Goal: Information Seeking & Learning: Learn about a topic

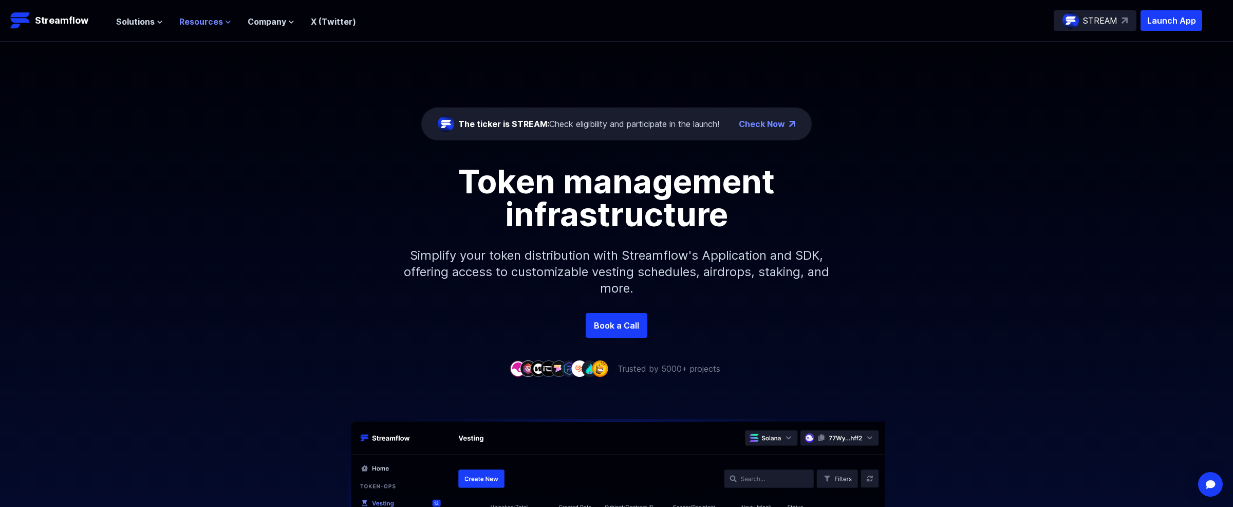
click at [204, 22] on span "Resources" at bounding box center [201, 21] width 44 height 12
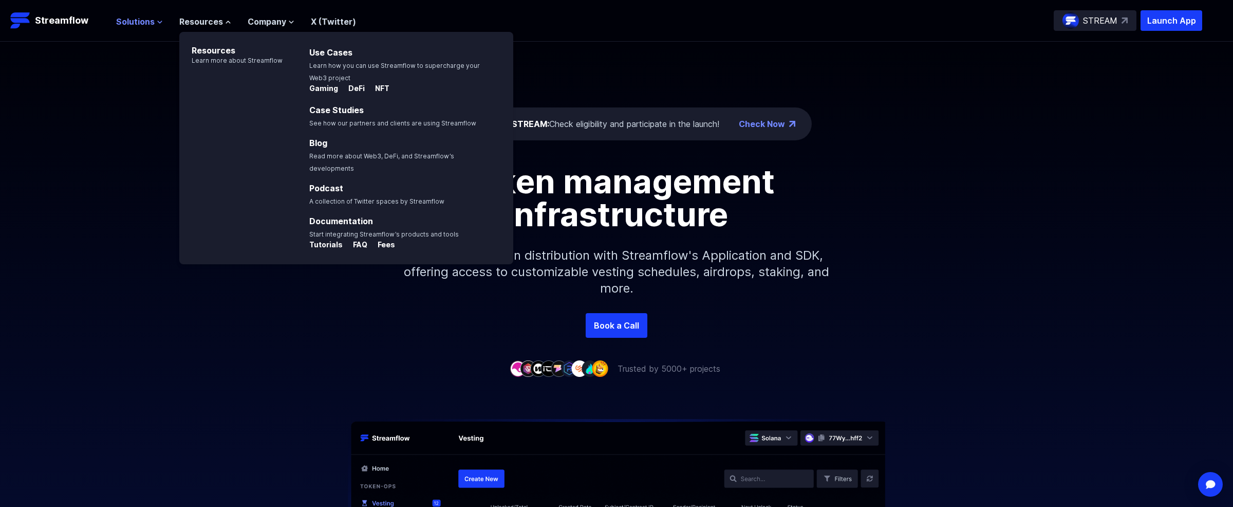
click at [119, 22] on span "Solutions" at bounding box center [135, 21] width 39 height 12
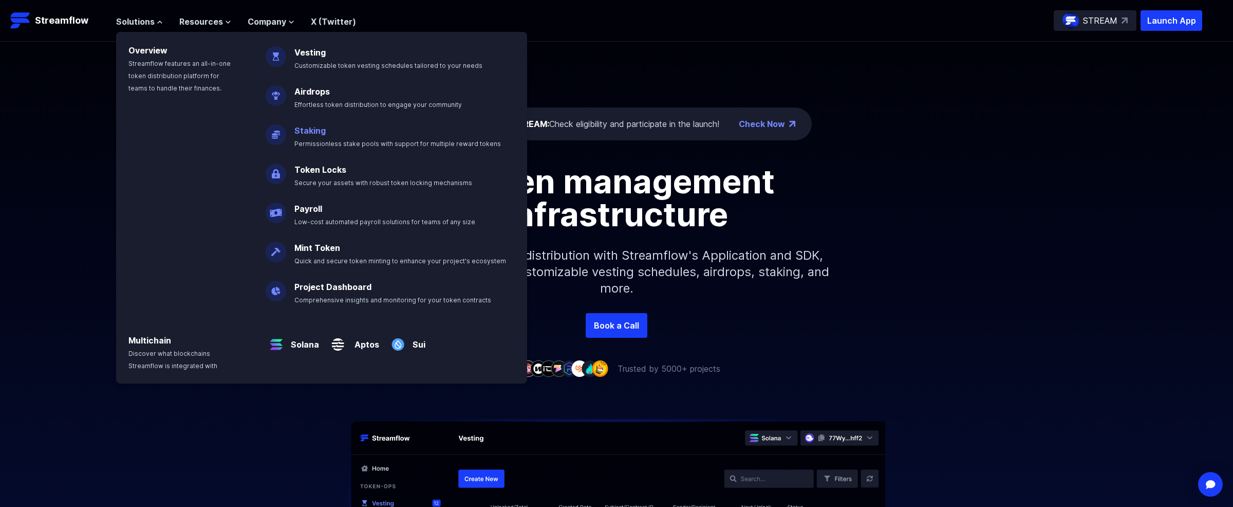
click at [299, 129] on link "Staking" at bounding box center [309, 130] width 31 height 10
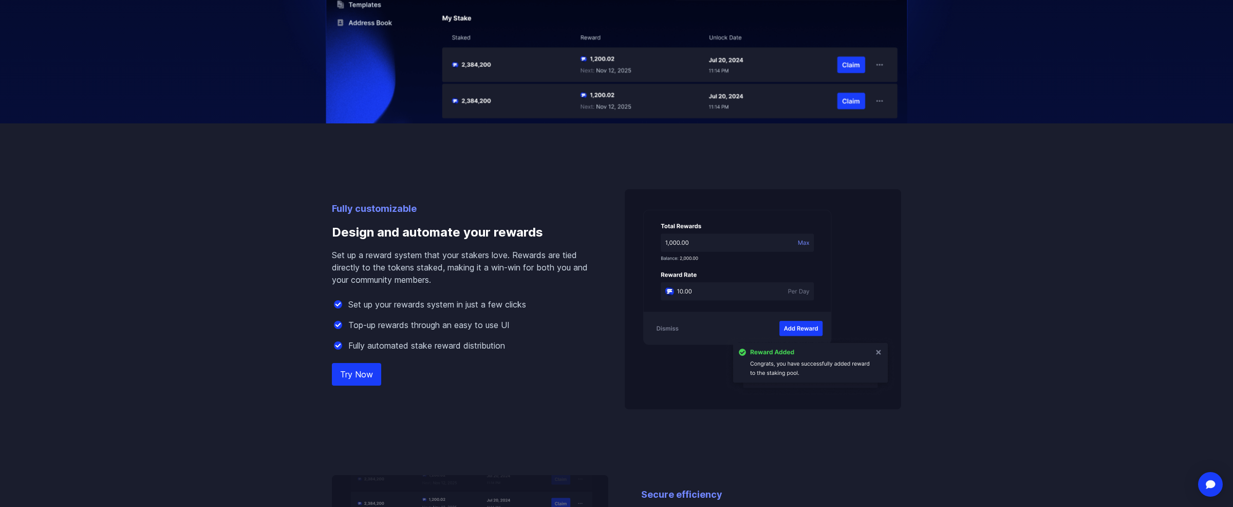
scroll to position [719, 0]
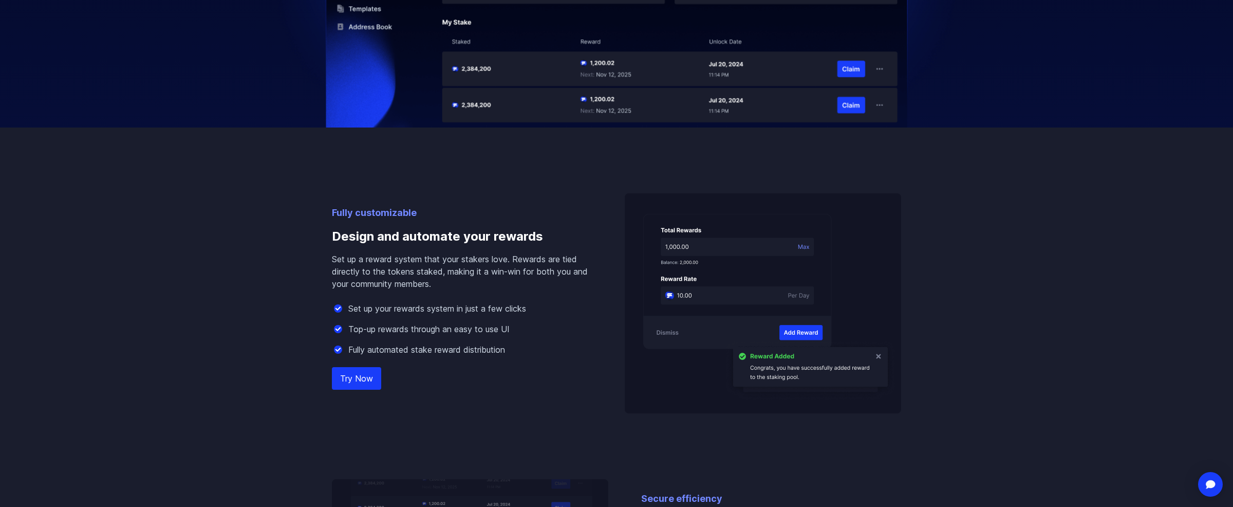
click at [369, 373] on link "Try Now" at bounding box center [356, 378] width 49 height 23
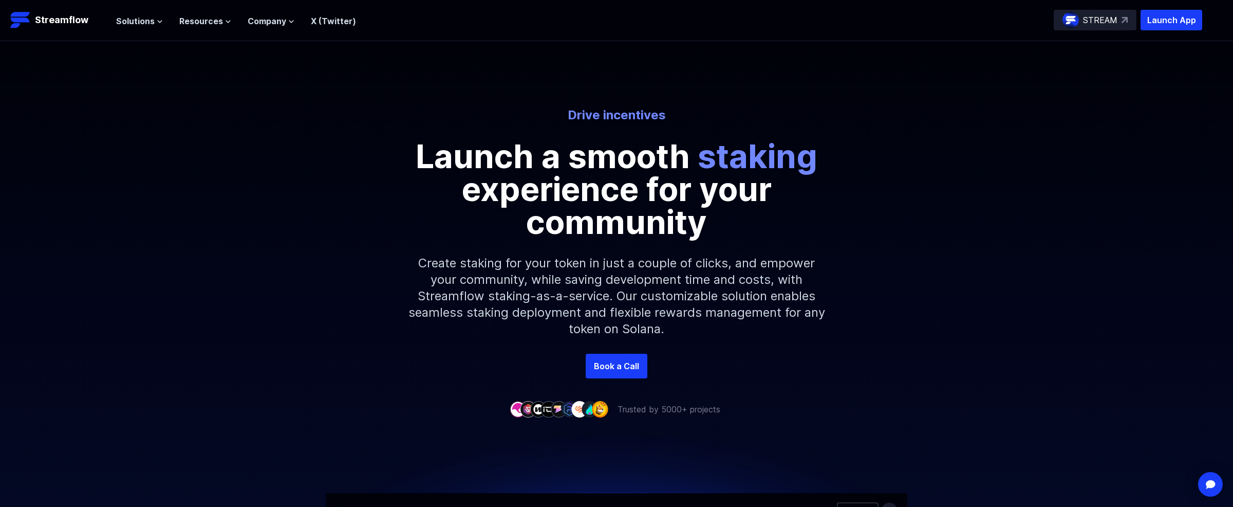
scroll to position [0, 0]
click at [139, 26] on span "Solutions" at bounding box center [135, 21] width 39 height 12
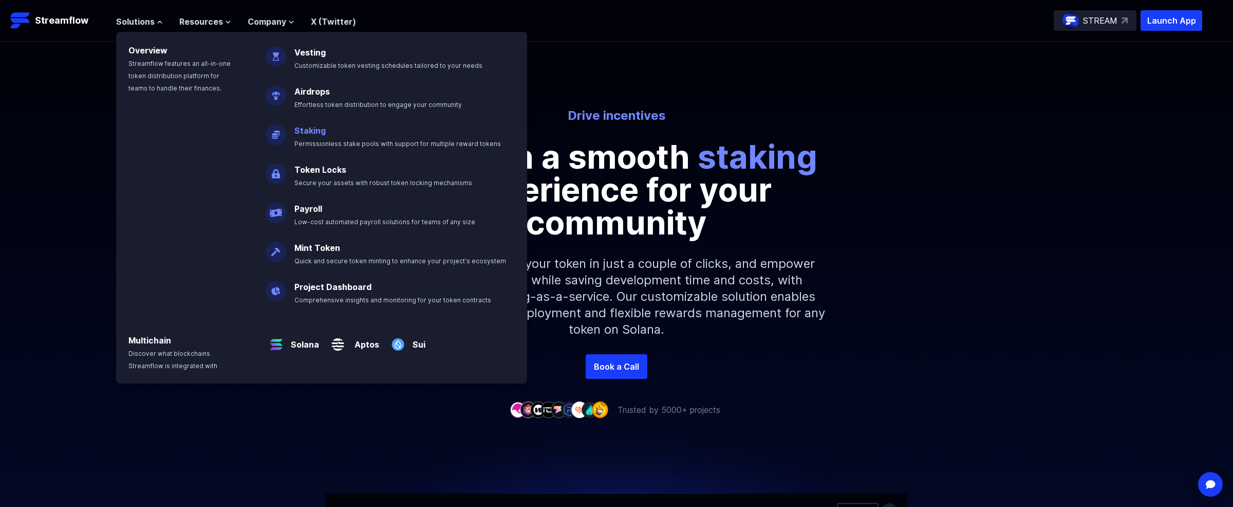
click at [303, 131] on link "Staking" at bounding box center [309, 130] width 31 height 10
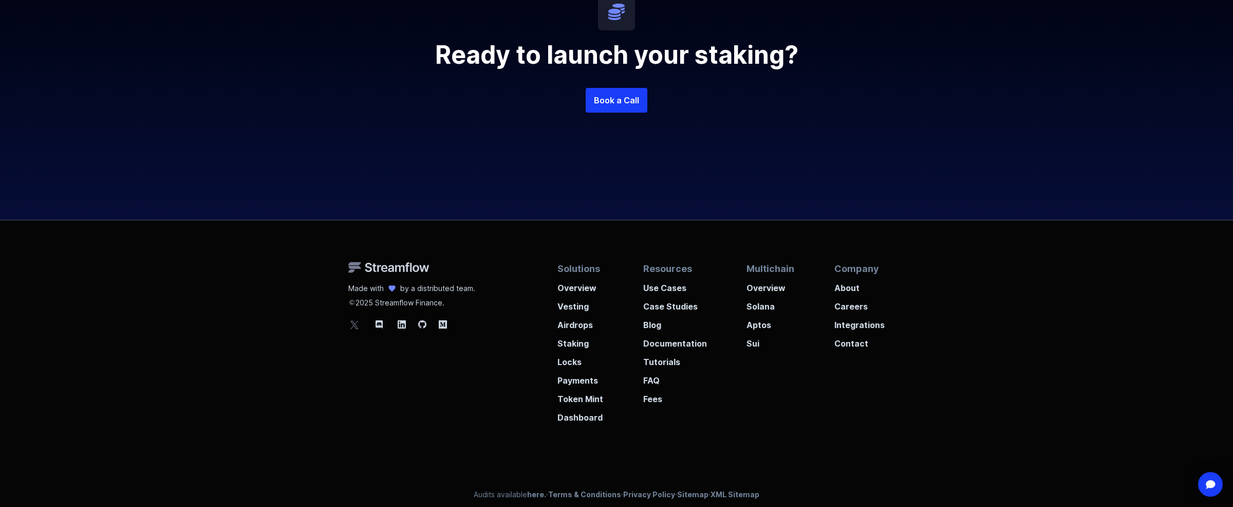
scroll to position [2621, 0]
click at [661, 340] on p "Documentation" at bounding box center [675, 339] width 64 height 19
